Goal: Use online tool/utility: Utilize a website feature to perform a specific function

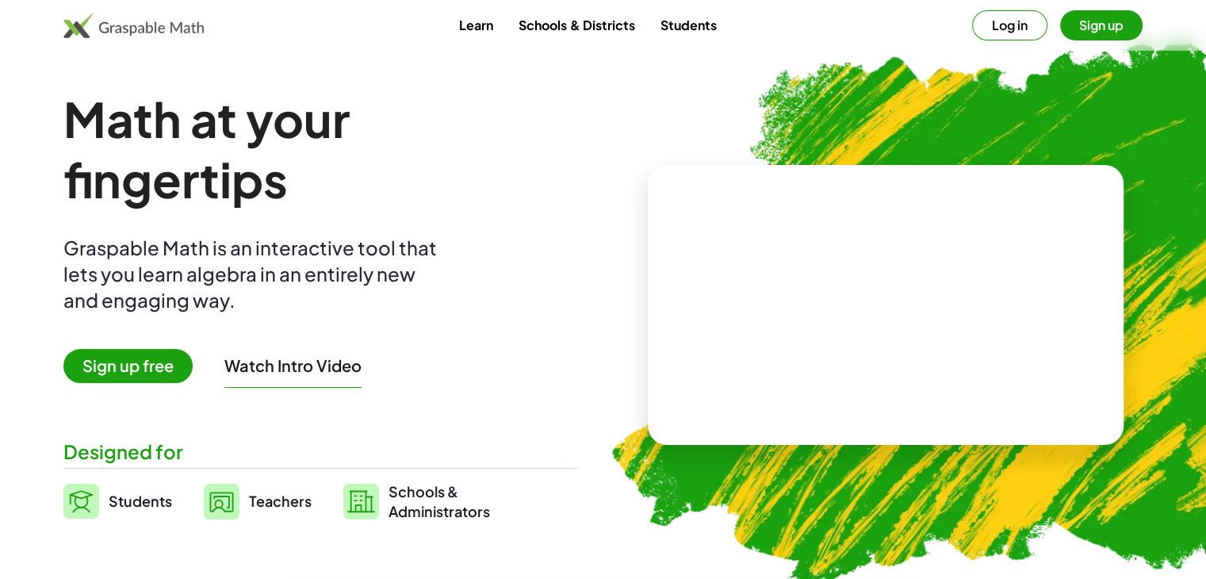
click at [140, 369] on span "Sign up free" at bounding box center [127, 366] width 129 height 34
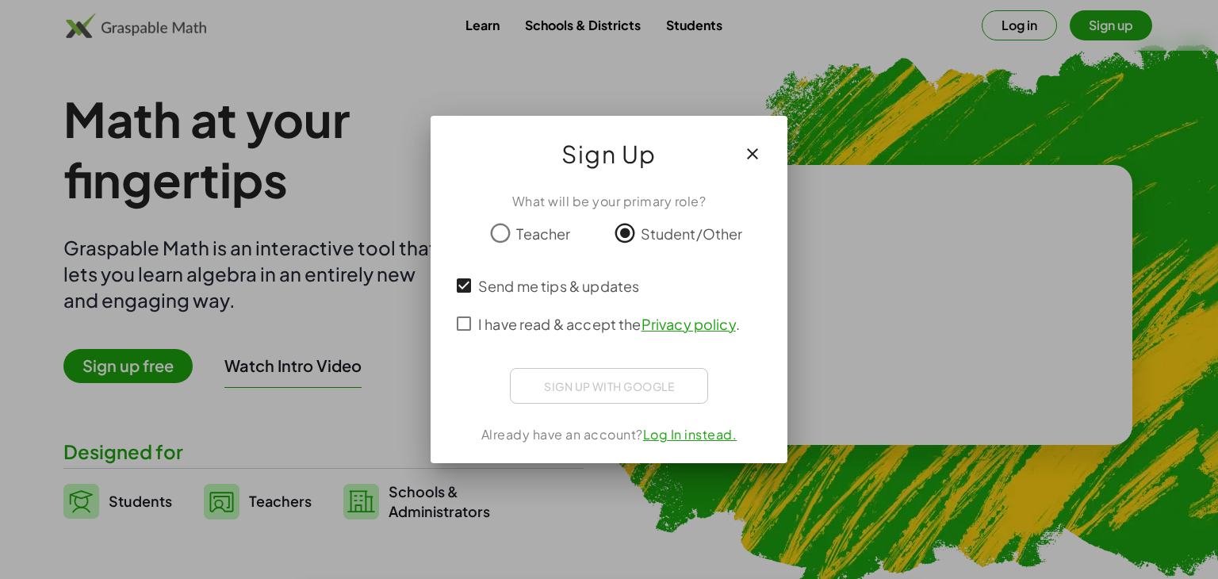
click at [479, 319] on span "I have read & accept the Privacy policy ." at bounding box center [609, 323] width 262 height 21
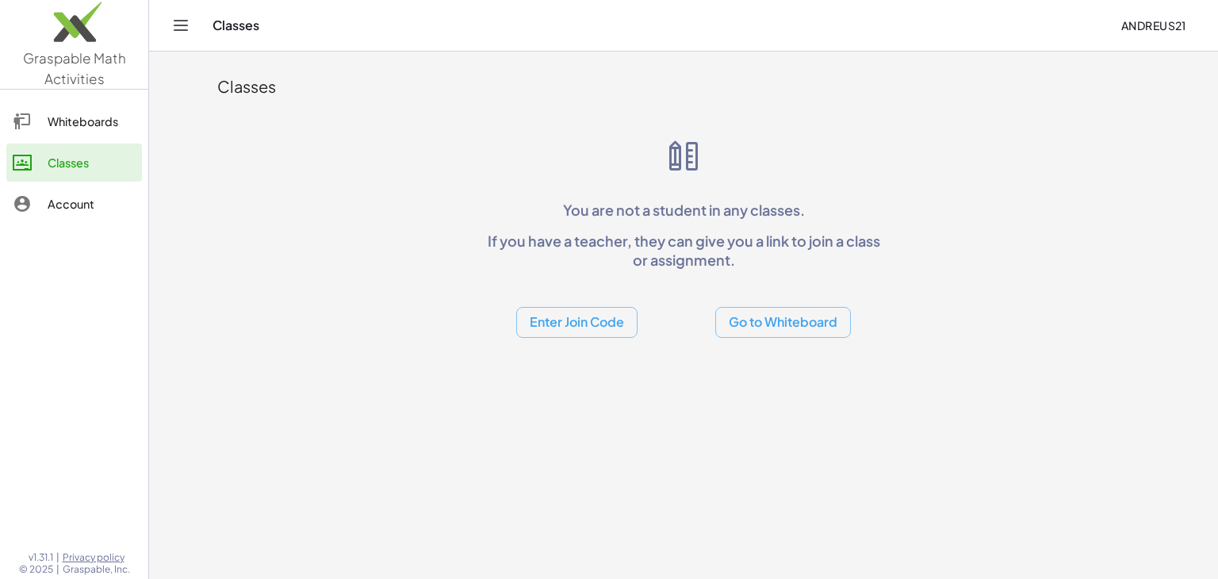
click at [59, 123] on div "Whiteboards" at bounding box center [92, 121] width 88 height 19
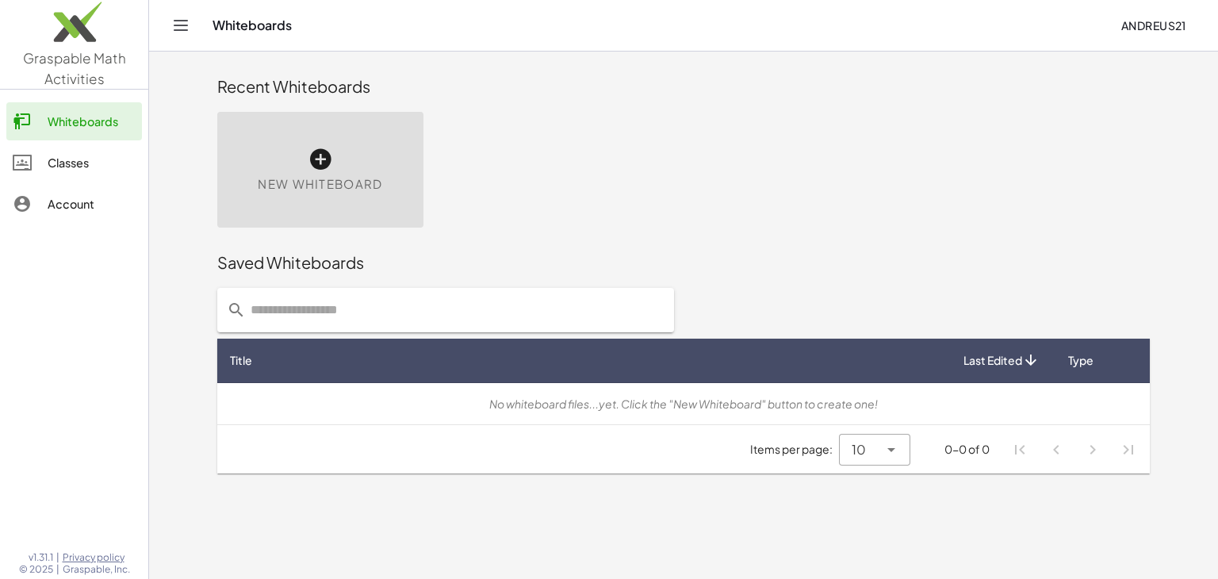
click at [407, 195] on div "New Whiteboard" at bounding box center [320, 170] width 206 height 116
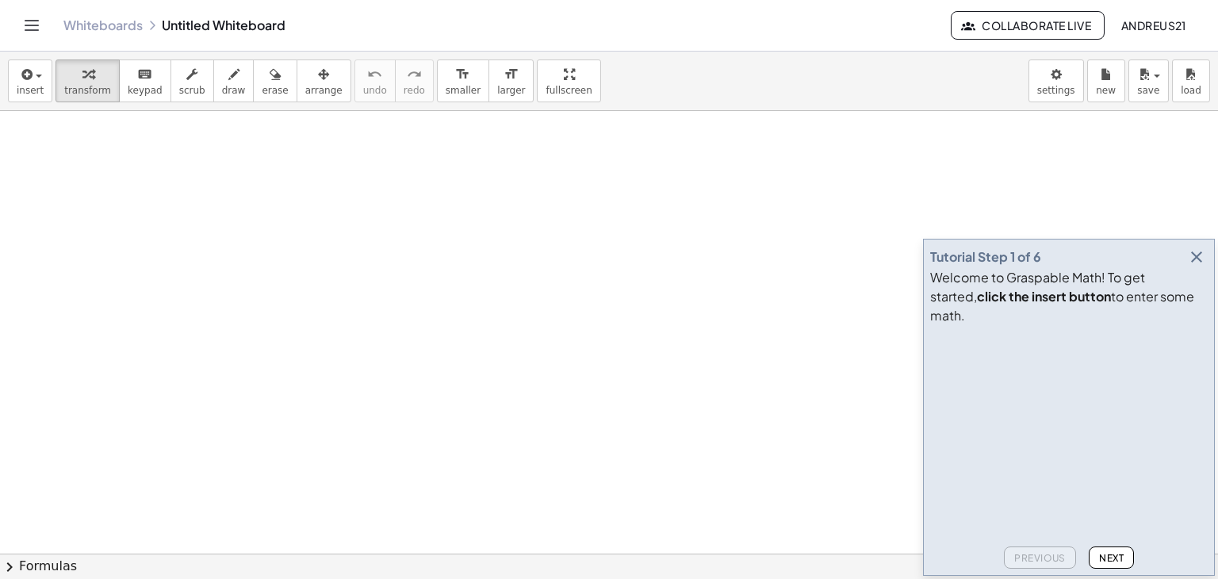
click at [1199, 266] on icon "button" at bounding box center [1196, 256] width 19 height 19
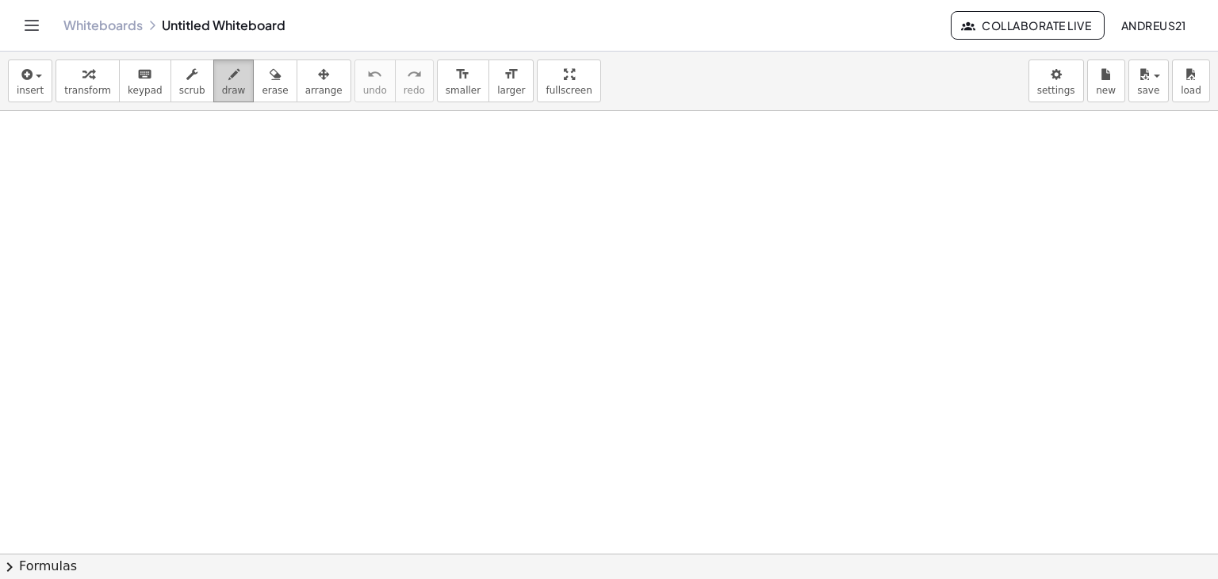
click at [223, 86] on span "draw" at bounding box center [234, 90] width 24 height 11
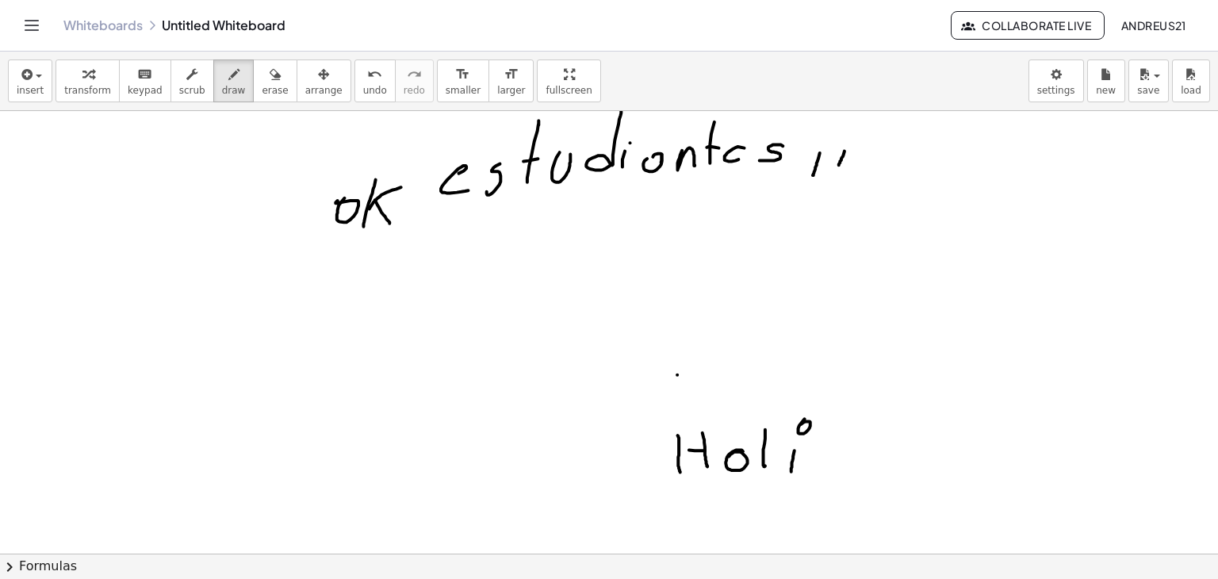
click at [677, 374] on div at bounding box center [609, 554] width 1218 height 886
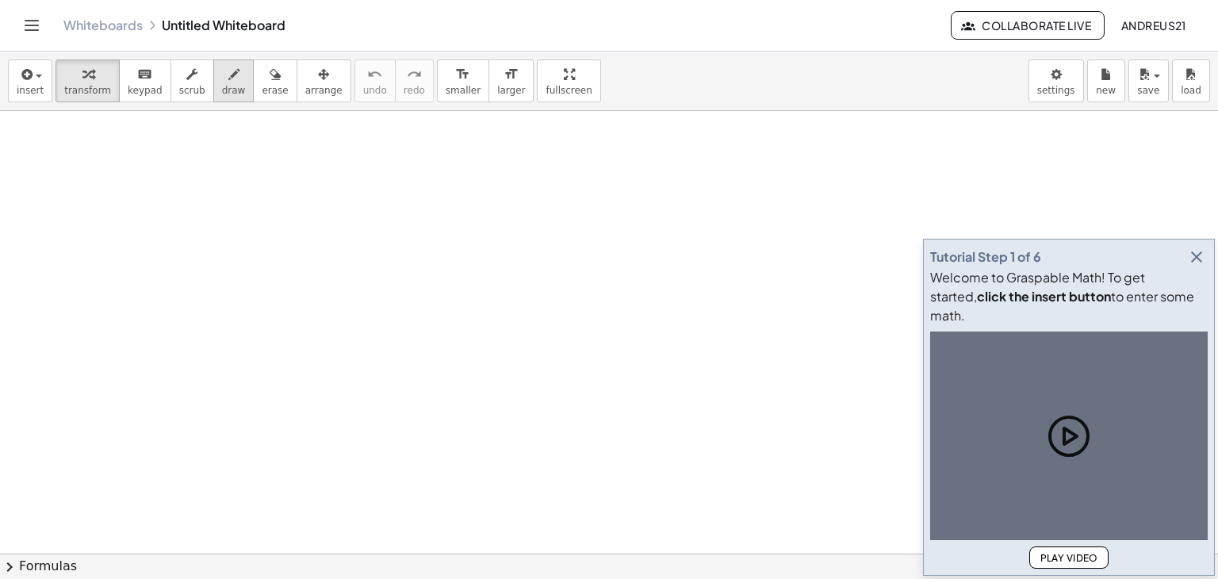
click at [222, 77] on div "button" at bounding box center [234, 73] width 24 height 19
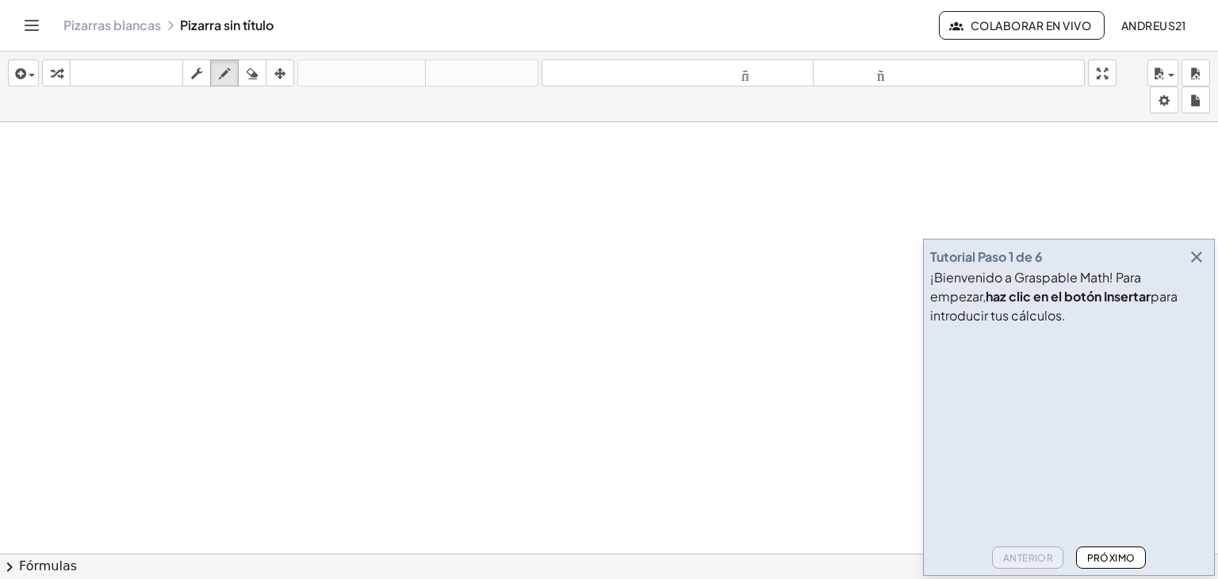
click at [1195, 247] on icon "button" at bounding box center [1196, 256] width 19 height 19
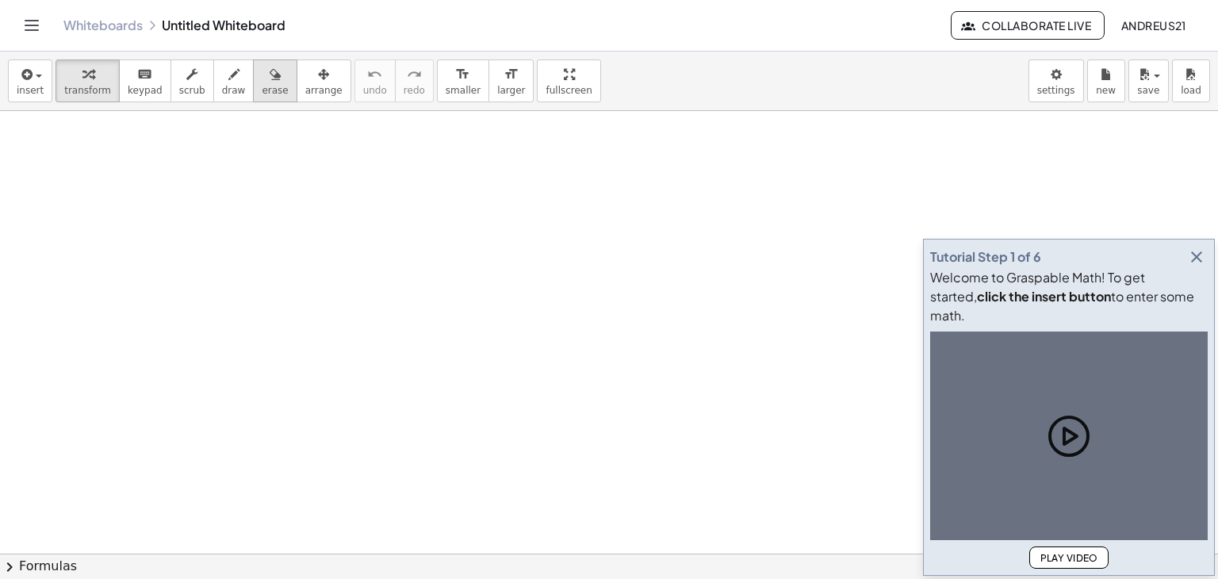
click at [262, 82] on button "erase" at bounding box center [275, 80] width 44 height 43
click at [222, 86] on span "draw" at bounding box center [234, 90] width 24 height 11
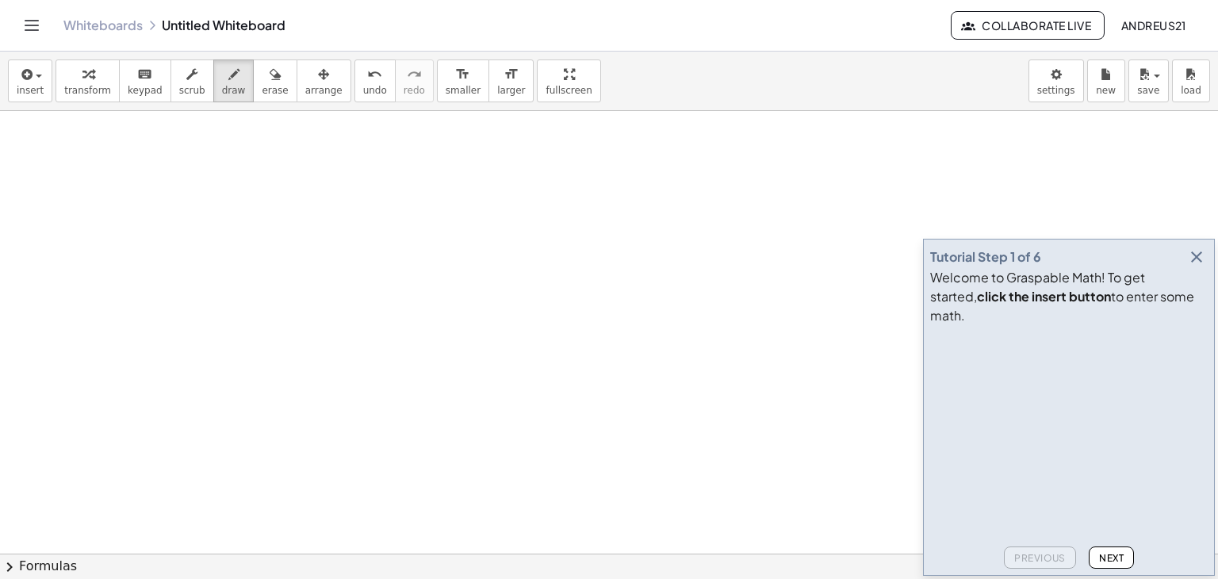
scroll to position [387, 0]
click at [1199, 266] on icon "button" at bounding box center [1196, 256] width 19 height 19
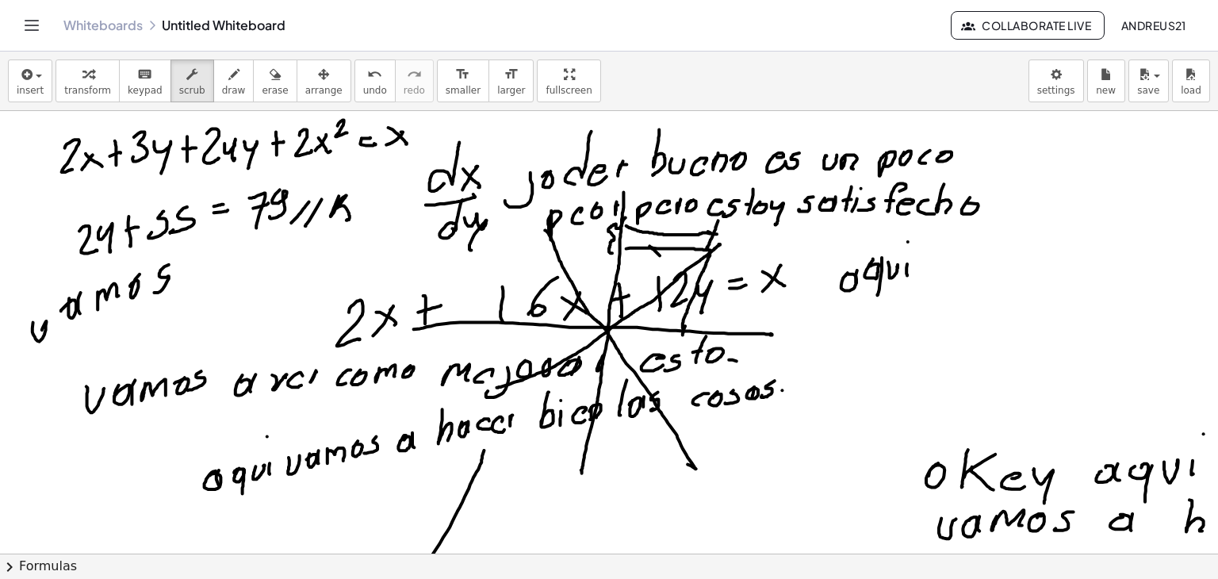
scroll to position [0, 0]
